Goal: Task Accomplishment & Management: Complete application form

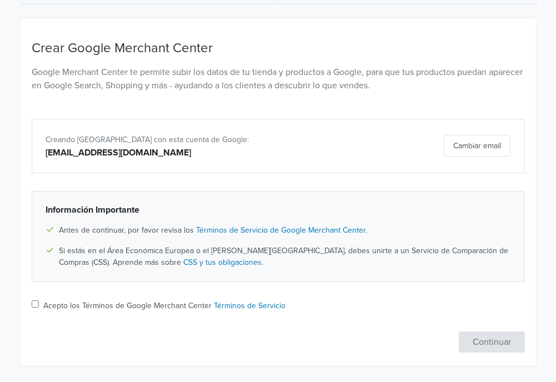
scroll to position [103, 0]
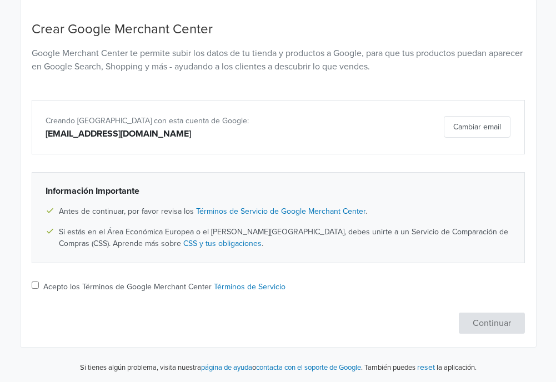
click at [134, 284] on label "Acepto los Términos de Google Merchant Center Términos de Servicio" at bounding box center [164, 287] width 242 height 12
click at [39, 284] on input "Acepto los Términos de Google Merchant Center Términos de Servicio" at bounding box center [35, 285] width 7 height 7
checkbox input "true"
click at [494, 323] on button "Continuar" at bounding box center [492, 323] width 66 height 21
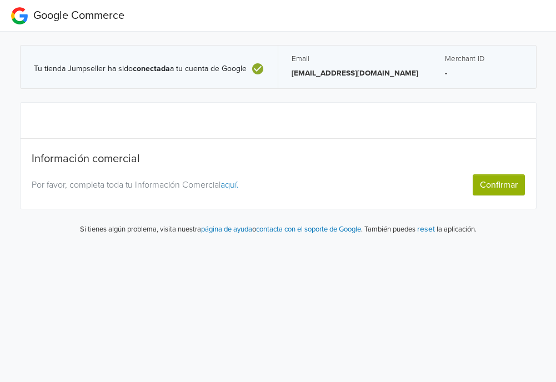
scroll to position [0, 0]
click at [236, 184] on link "aquí." at bounding box center [230, 184] width 18 height 11
click at [191, 191] on p "Por favor, completa toda tu Información Comercial aquí." at bounding box center [215, 184] width 366 height 13
click at [194, 188] on p "Por favor, completa toda tu Información Comercial aquí." at bounding box center [215, 184] width 366 height 13
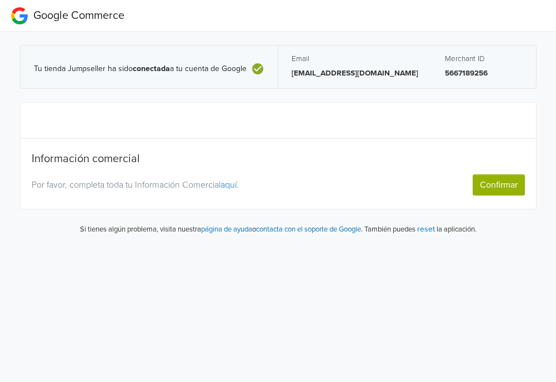
click at [496, 182] on button "Confirmar" at bounding box center [499, 184] width 52 height 21
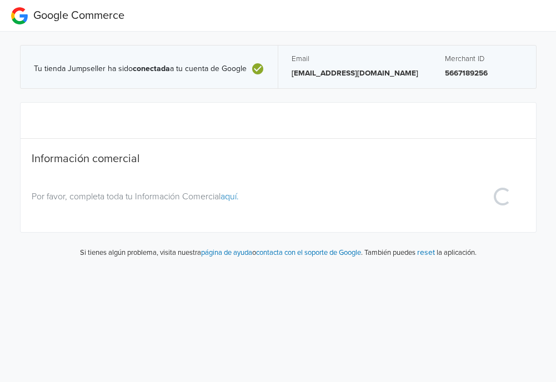
select select "cl"
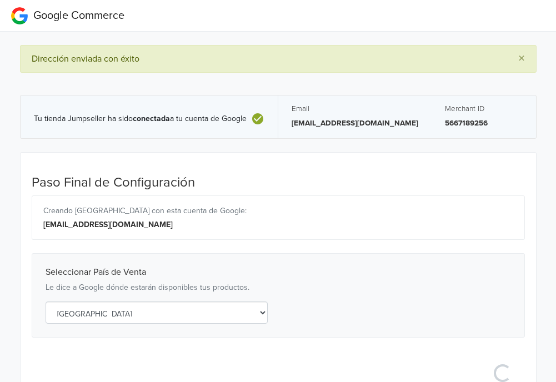
scroll to position [62, 0]
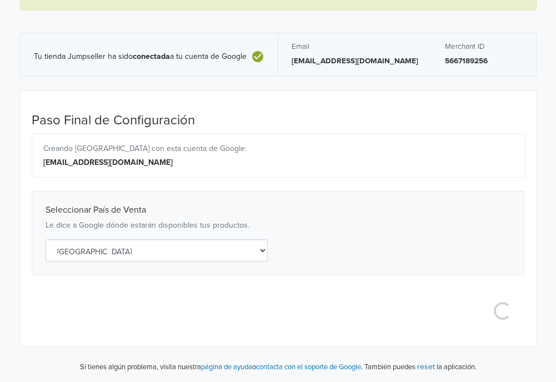
click at [200, 244] on select "Selecciona un país [GEOGRAPHIC_DATA] [GEOGRAPHIC_DATA] [GEOGRAPHIC_DATA] [GEOGR…" at bounding box center [157, 250] width 222 height 22
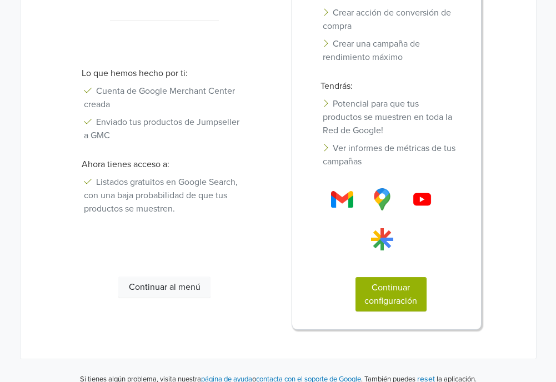
scroll to position [247, 0]
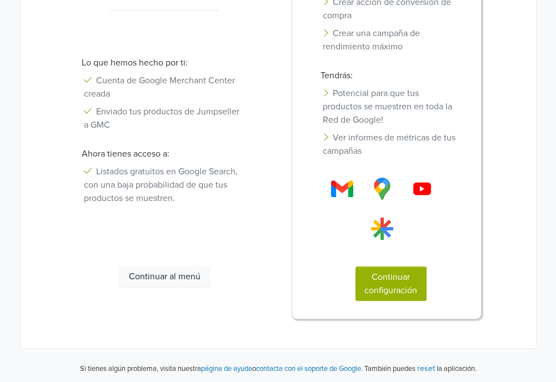
click at [388, 286] on button "Continuar configuración" at bounding box center [391, 284] width 71 height 34
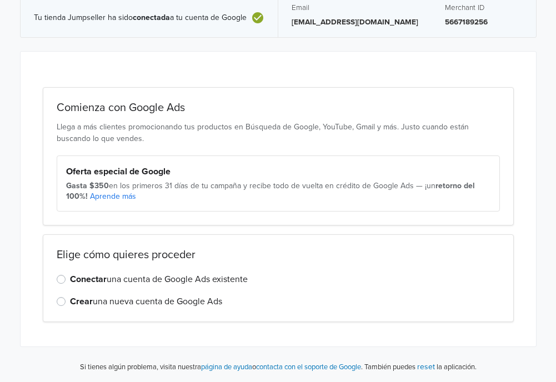
scroll to position [51, 0]
click at [244, 269] on div "Elige cómo quieres proceder Conectar una cuenta de Google Ads existente Crear u…" at bounding box center [278, 278] width 471 height 88
click at [223, 279] on label "Conectar una cuenta de Google Ads existente" at bounding box center [159, 279] width 178 height 13
click at [0, 0] on input "Conectar una cuenta de Google Ads existente" at bounding box center [0, 0] width 0 height 0
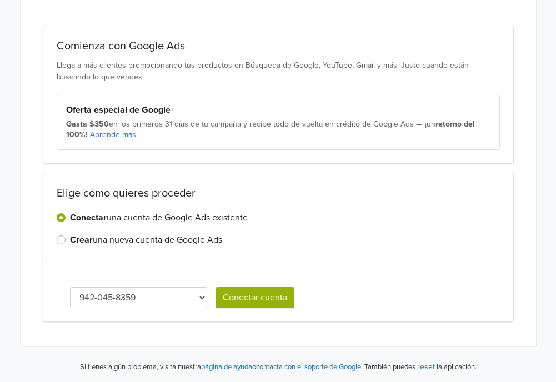
click at [198, 299] on select "942-045-8359 [PHONE_NUMBER] [PHONE_NUMBER]" at bounding box center [139, 297] width 138 height 21
click at [157, 298] on select "942-045-8359 [PHONE_NUMBER] [PHONE_NUMBER]" at bounding box center [139, 297] width 138 height 21
select select "9418456796"
click at [168, 297] on select "942-045-8359 [PHONE_NUMBER] [PHONE_NUMBER]" at bounding box center [139, 297] width 138 height 21
select select "2652280178"
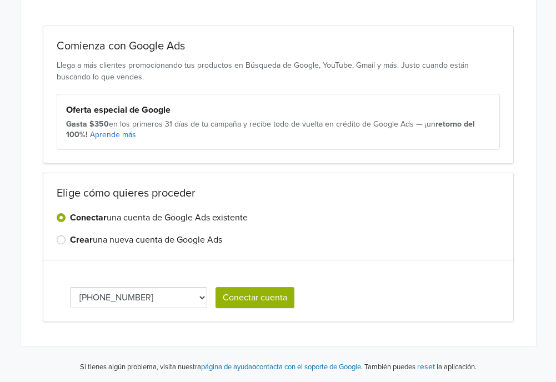
click at [178, 297] on select "942-045-8359 [PHONE_NUMBER] [PHONE_NUMBER]" at bounding box center [139, 297] width 138 height 21
click at [248, 299] on button "Conectar cuenta" at bounding box center [255, 297] width 79 height 21
click at [262, 305] on button "Conectar cuenta" at bounding box center [255, 298] width 79 height 21
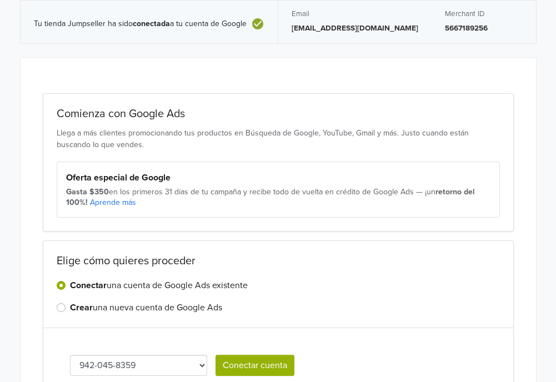
scroll to position [176, 0]
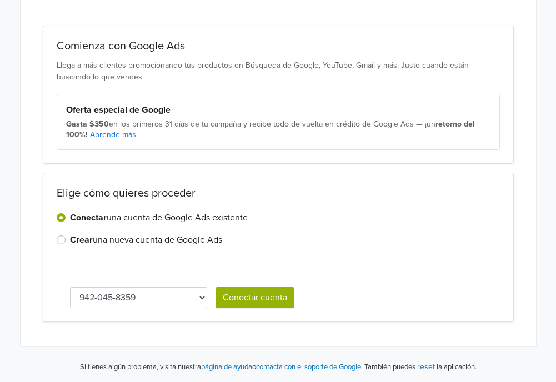
click at [149, 235] on label "Crear una nueva cuenta de Google Ads" at bounding box center [146, 239] width 152 height 13
click at [0, 0] on input "Crear una nueva cuenta de Google Ads" at bounding box center [0, 0] width 0 height 0
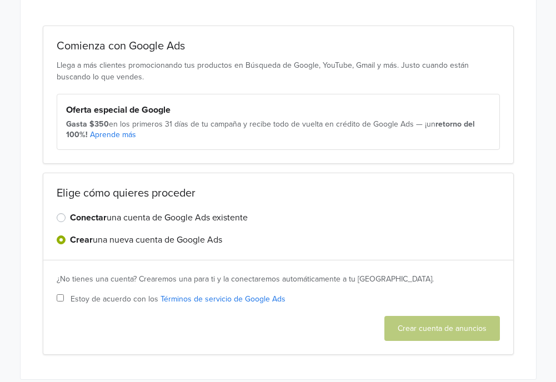
click at [116, 295] on span "Estoy de acuerdo con los Términos de servicio de Google Ads" at bounding box center [178, 299] width 215 height 12
click at [64, 295] on input "Estoy de acuerdo con los Términos de servicio de Google Ads" at bounding box center [60, 297] width 7 height 7
checkbox input "true"
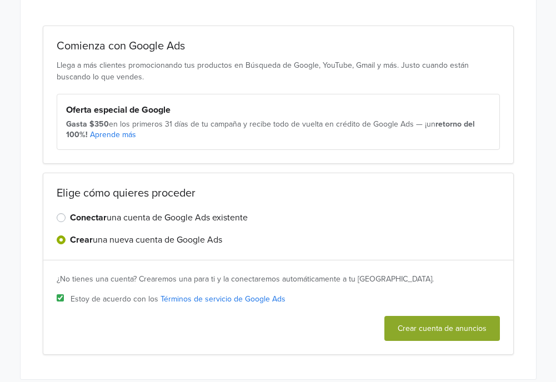
click at [445, 326] on button "Crear cuenta de anuncios" at bounding box center [442, 328] width 116 height 25
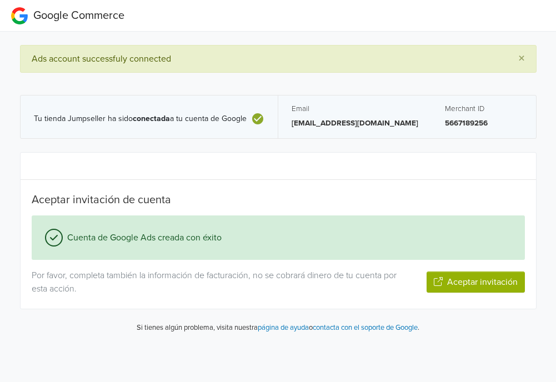
scroll to position [0, 0]
click at [479, 288] on button "Aceptar invitación" at bounding box center [476, 282] width 98 height 21
